Goal: Ask a question: Seek information or help from site administrators or community

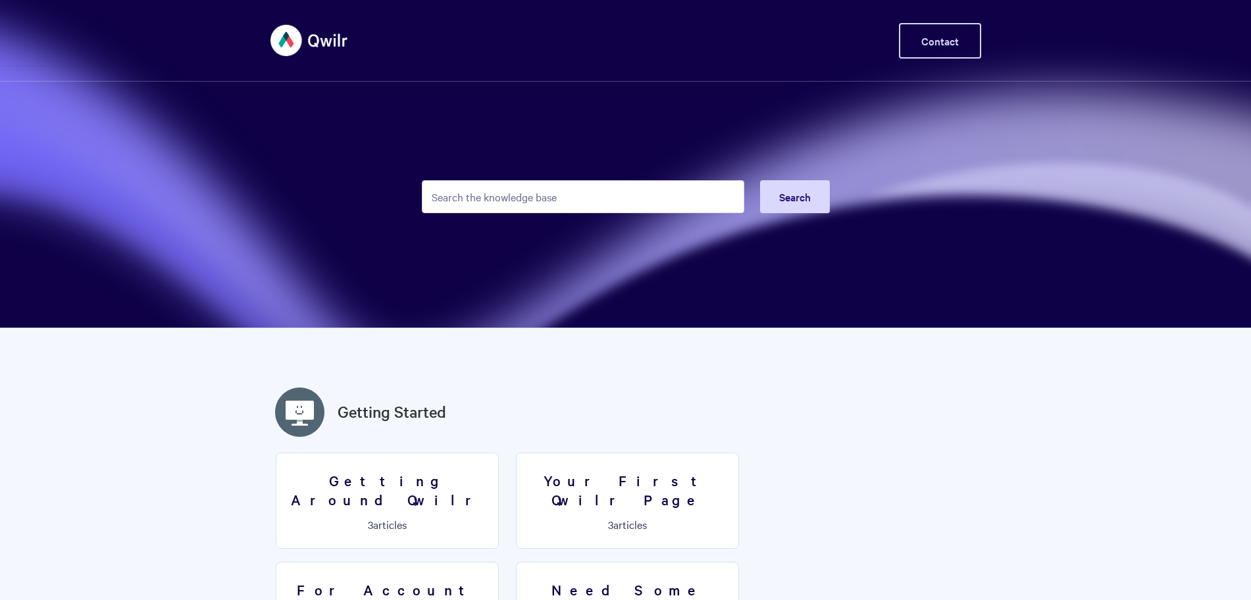
click at [946, 37] on link "Contact" at bounding box center [940, 41] width 82 height 36
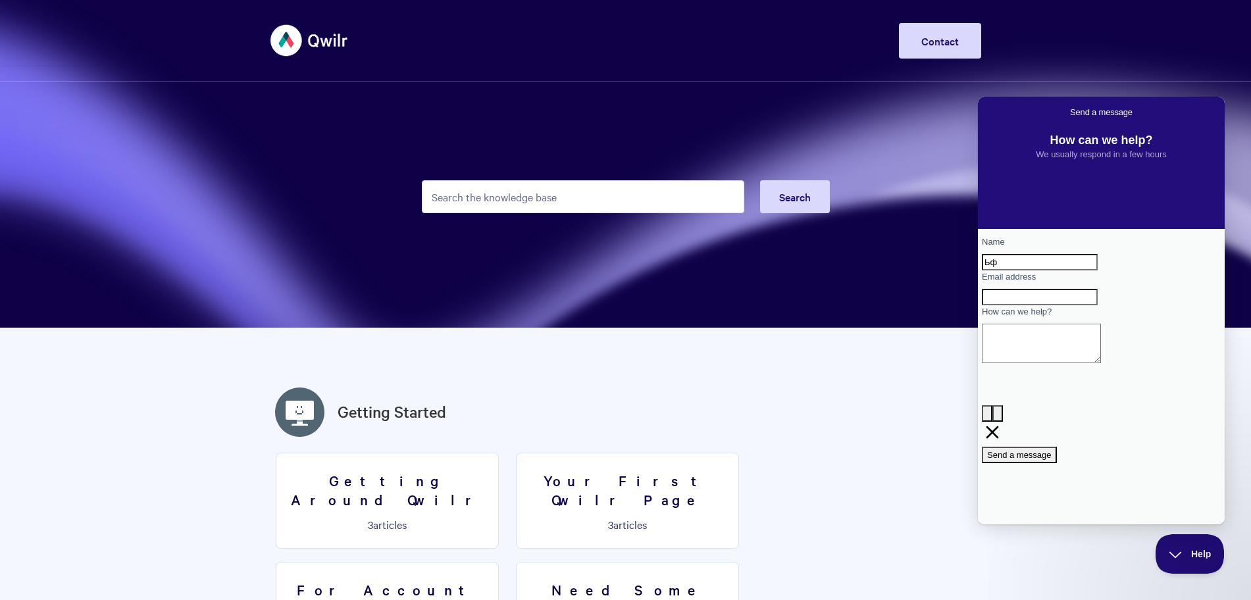
type input "Ь"
type input "Max"
click at [1049, 305] on div "Contact form" at bounding box center [1101, 305] width 239 height 0
click at [1048, 306] on input "Email address" at bounding box center [1040, 297] width 116 height 17
type input "[EMAIL_ADDRESS][DOMAIN_NAME]"
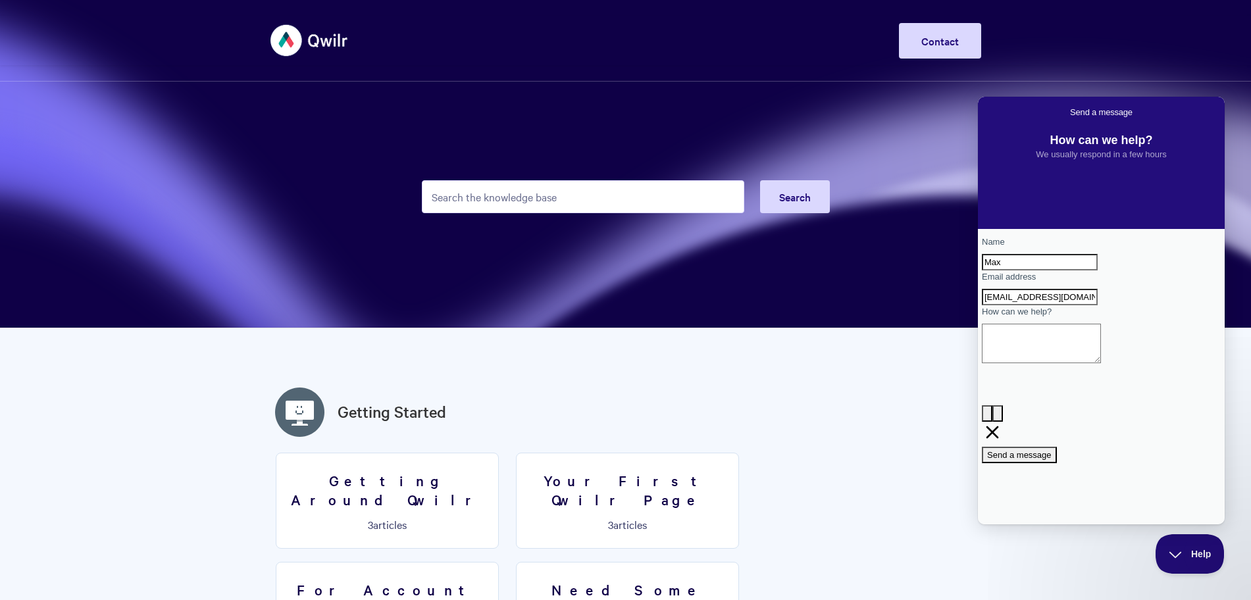
click at [1087, 363] on textarea "How can we help?" at bounding box center [1041, 343] width 119 height 39
type textarea "W"
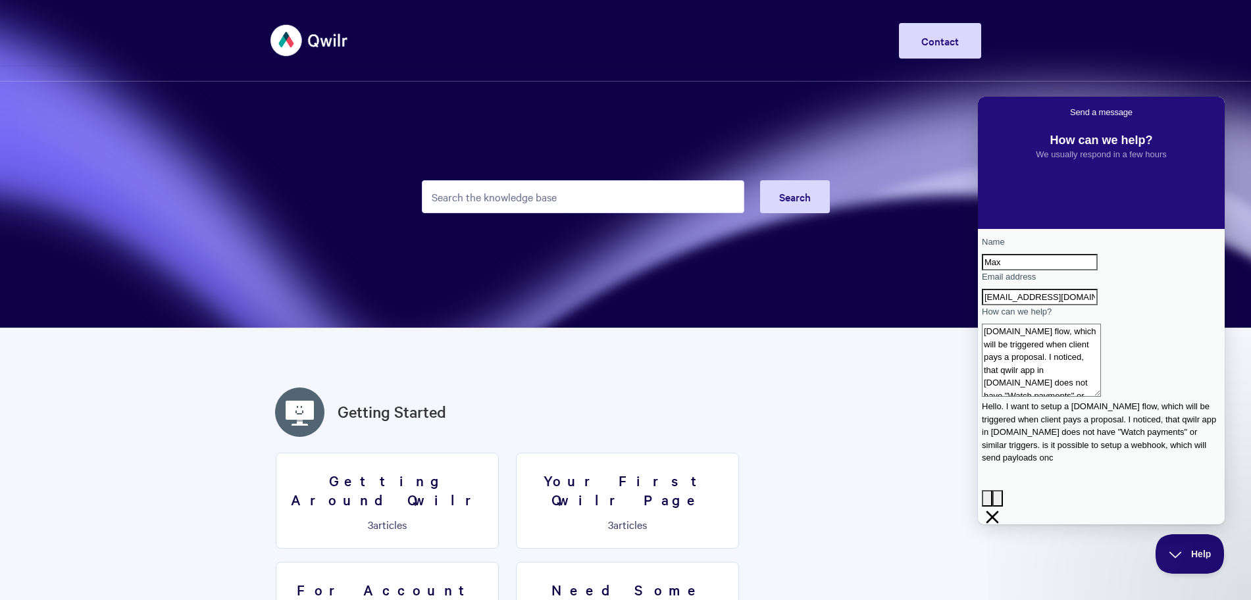
scroll to position [11, 0]
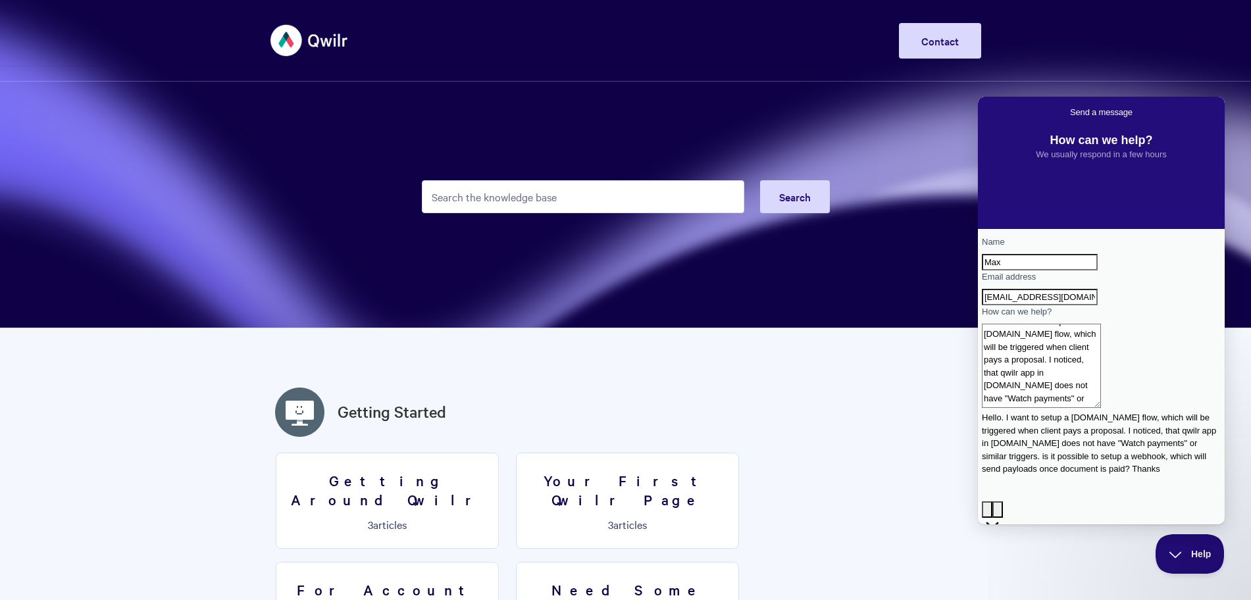
type textarea "Hello. I want to setup a [DOMAIN_NAME] flow, which will be triggered when clien…"
click at [1057, 543] on button "Send a message" at bounding box center [1019, 551] width 75 height 17
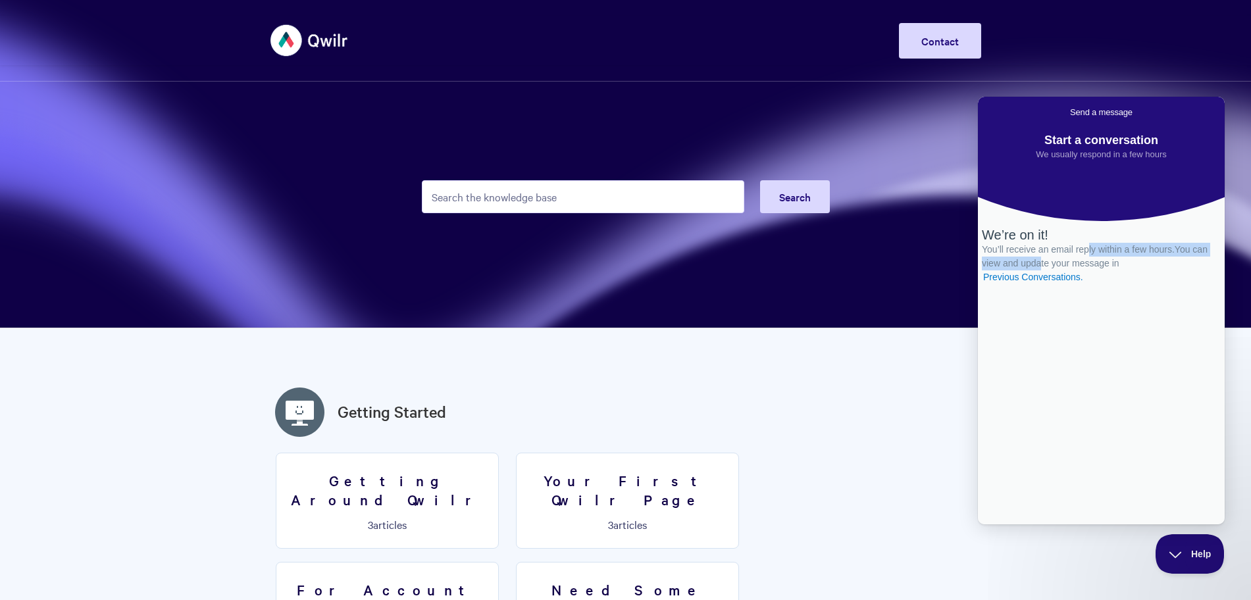
click at [1101, 284] on div "We’re on it! You’ll receive an email reply within a few hours. You can view and…" at bounding box center [1101, 255] width 239 height 57
click at [1101, 282] on span "You’ll receive an email reply within a few hours. You can view and update your …" at bounding box center [1095, 263] width 226 height 38
drag, startPoint x: 1101, startPoint y: 320, endPoint x: 1102, endPoint y: 311, distance: 8.6
click at [1102, 282] on span "You’ll receive an email reply within a few hours. You can view and update your …" at bounding box center [1095, 263] width 226 height 38
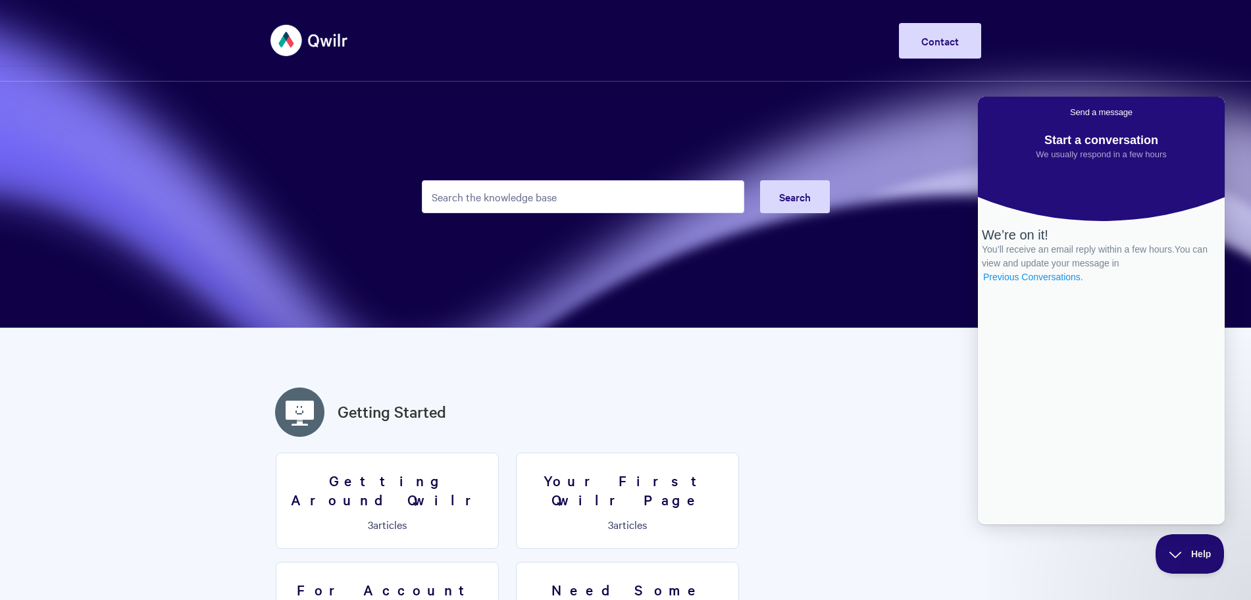
click at [1084, 284] on link "Previous Conversations ." at bounding box center [1033, 277] width 103 height 14
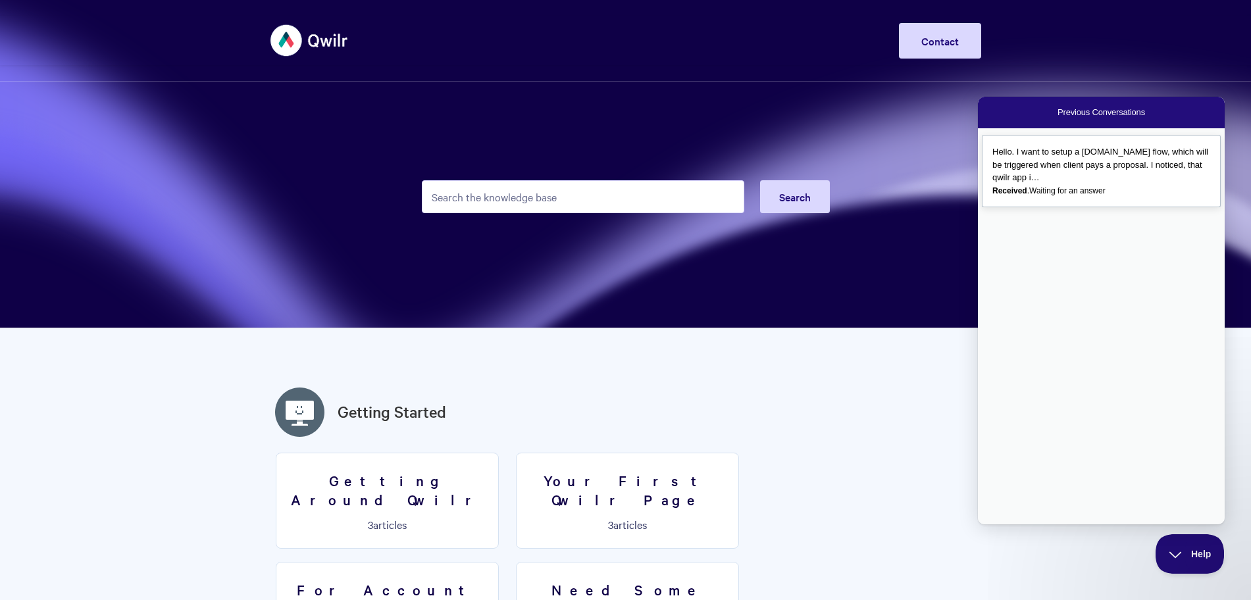
click at [1077, 176] on div "Hello. I want to setup a [DOMAIN_NAME] flow, which will be triggered when clien…" at bounding box center [1101, 164] width 218 height 39
drag, startPoint x: 1094, startPoint y: 191, endPoint x: 1089, endPoint y: 230, distance: 39.2
drag, startPoint x: 1034, startPoint y: 204, endPoint x: 1032, endPoint y: 234, distance: 30.4
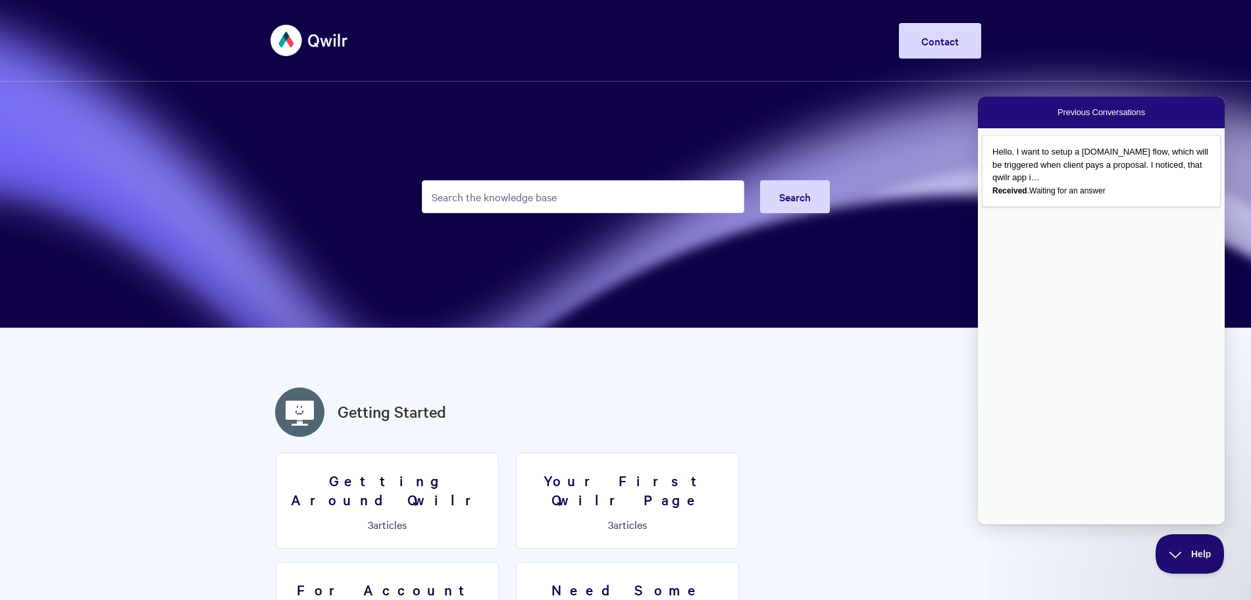
click at [989, 525] on button "Close" at bounding box center [983, 533] width 11 height 17
click at [1176, 561] on button "Help" at bounding box center [1185, 551] width 68 height 39
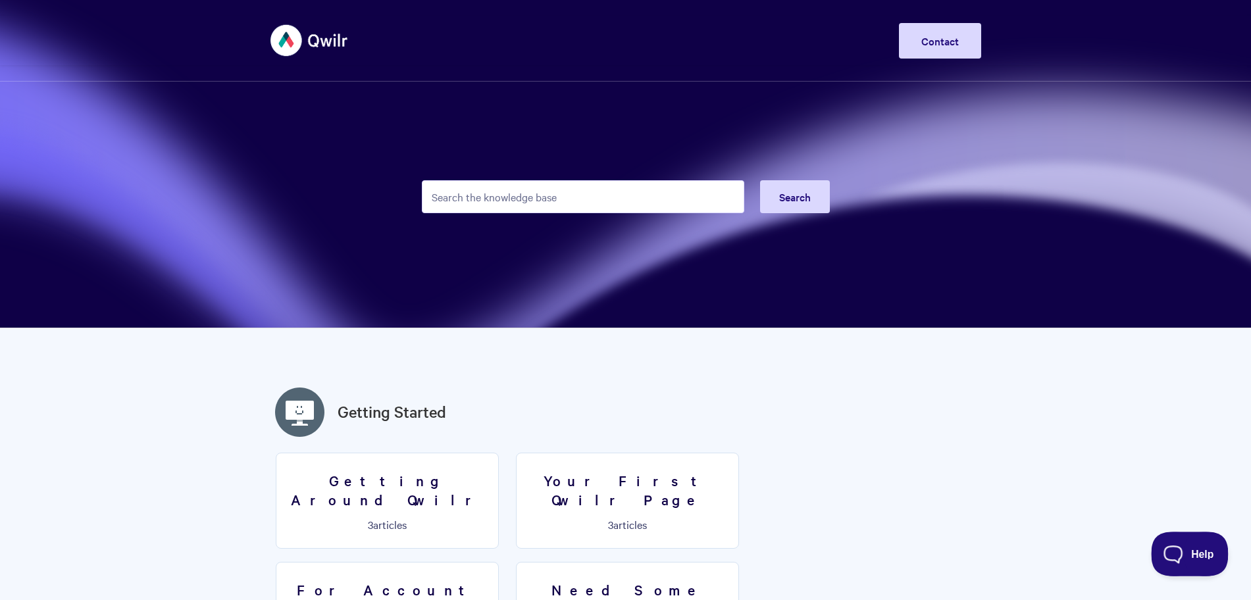
click at [1184, 548] on span "Help" at bounding box center [1185, 551] width 68 height 9
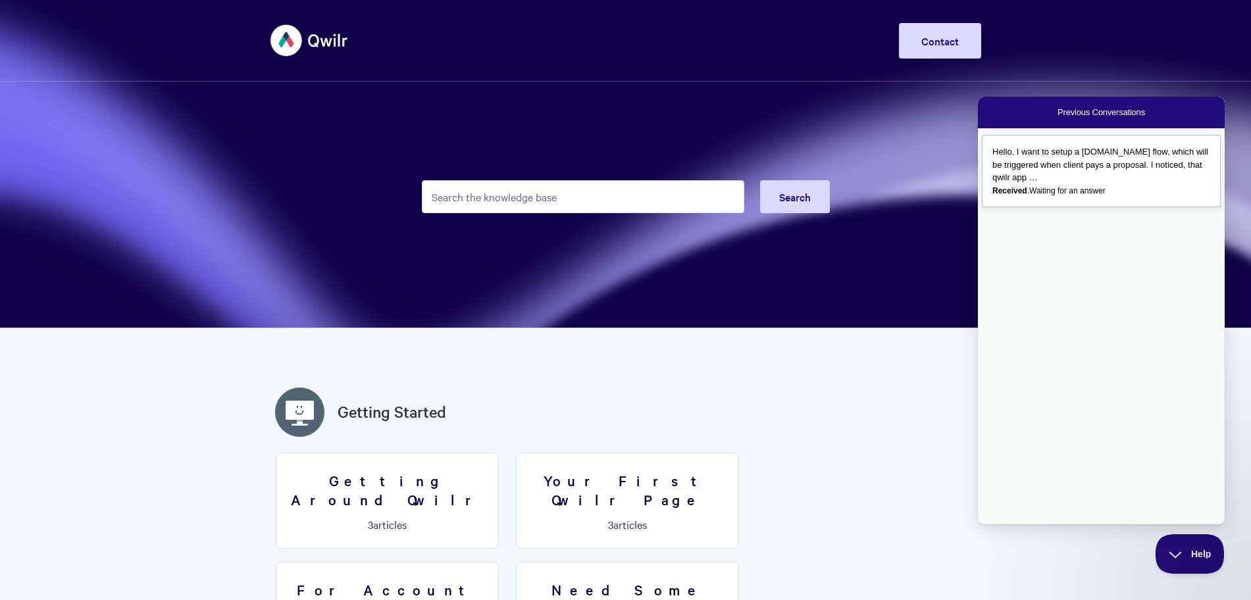
click at [1062, 168] on span "Hello. I want to setup a [DOMAIN_NAME] flow, which will be triggered when clien…" at bounding box center [1100, 165] width 216 height 36
click at [989, 525] on button "Close" at bounding box center [983, 533] width 11 height 17
